Goal: Task Accomplishment & Management: Complete application form

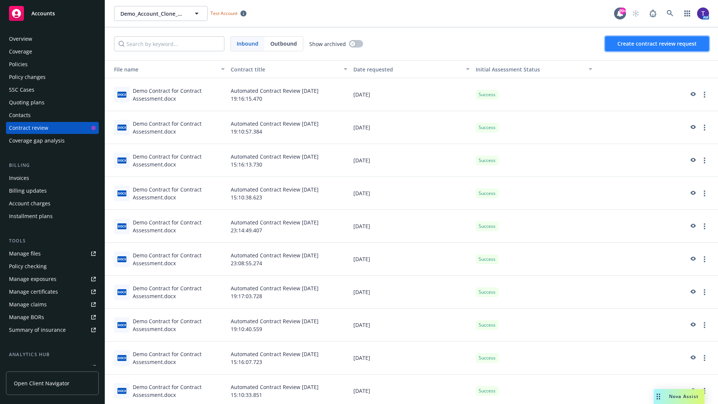
click at [657, 44] on span "Create contract review request" at bounding box center [656, 43] width 79 height 7
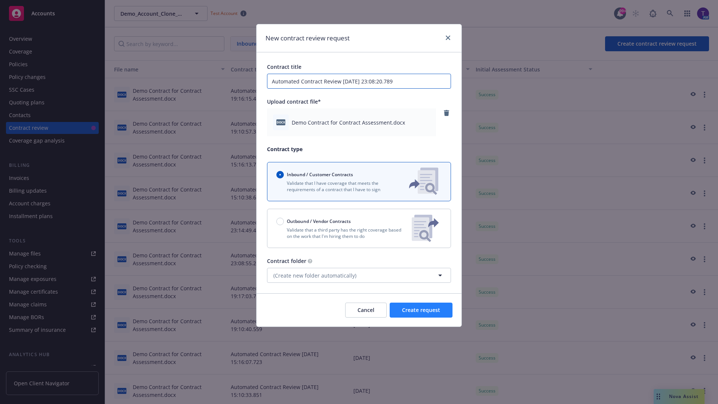
type input "Automated Contract Review [DATE] 23:08:20.789"
click at [421, 310] on span "Create request" at bounding box center [421, 309] width 38 height 7
